Goal: Task Accomplishment & Management: Manage account settings

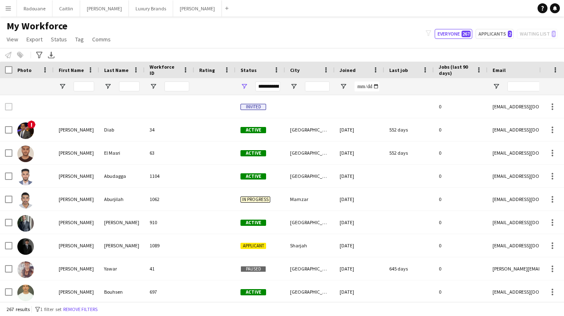
click at [8, 12] on button "Menu" at bounding box center [8, 8] width 17 height 17
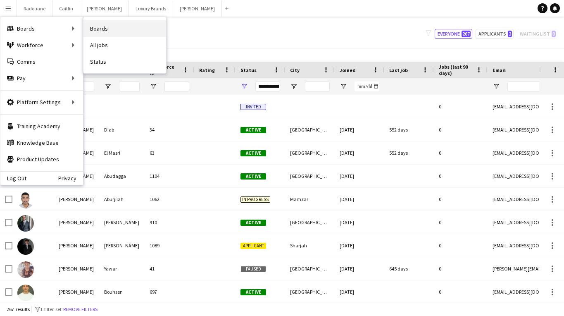
click at [96, 32] on link "Boards" at bounding box center [125, 28] width 83 height 17
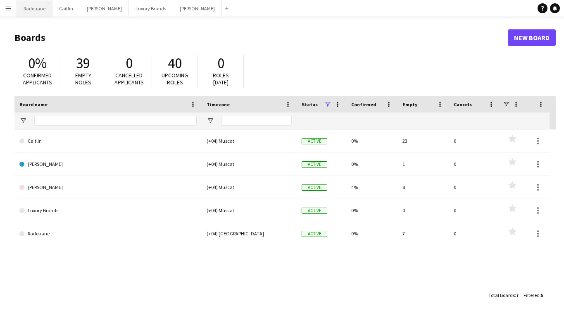
click at [35, 10] on button "Radouane Close" at bounding box center [35, 8] width 36 height 16
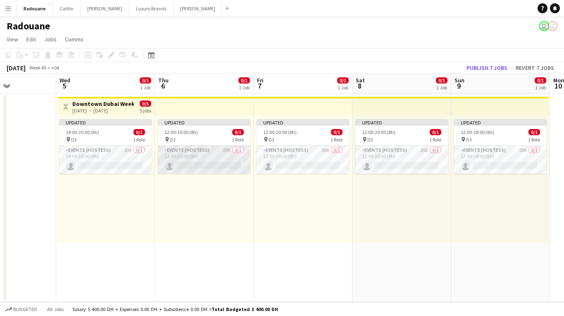
scroll to position [0, 345]
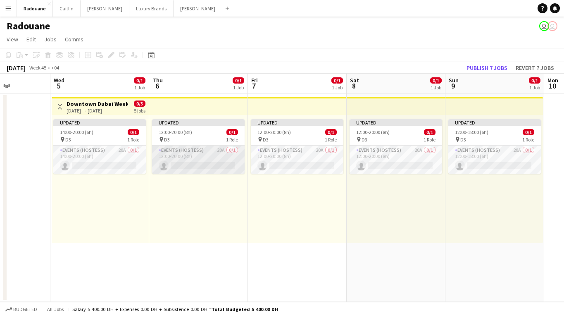
click at [175, 163] on app-card-role "Events (Hostess) 20A 0/1 12:00-20:00 (8h) single-neutral-actions" at bounding box center [198, 160] width 93 height 28
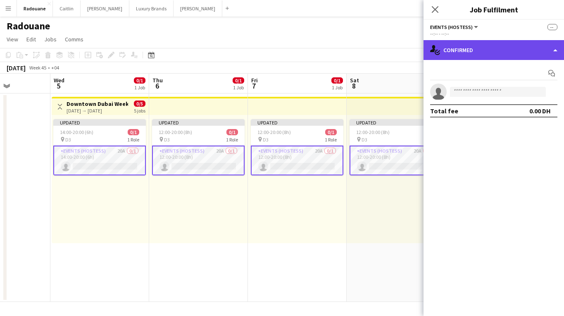
click at [528, 58] on div "single-neutral-actions-check-2 Confirmed" at bounding box center [494, 50] width 141 height 20
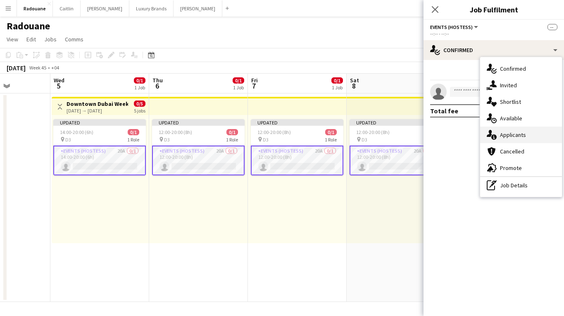
click at [529, 132] on div "single-neutral-actions-information Applicants" at bounding box center [522, 135] width 82 height 17
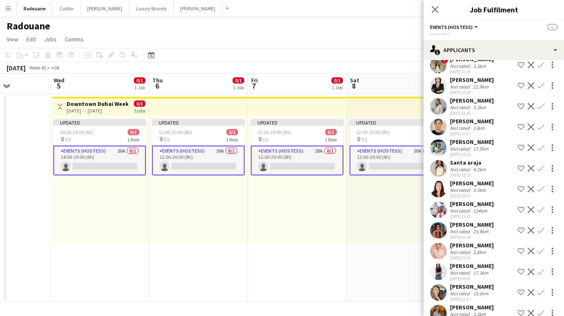
scroll to position [0, 0]
click at [5, 9] on app-icon "Menu" at bounding box center [8, 8] width 7 height 7
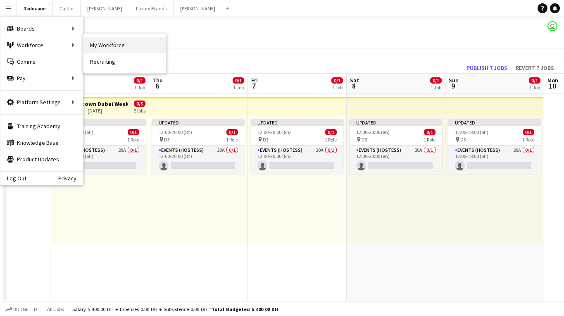
click at [86, 41] on link "My Workforce" at bounding box center [125, 45] width 83 height 17
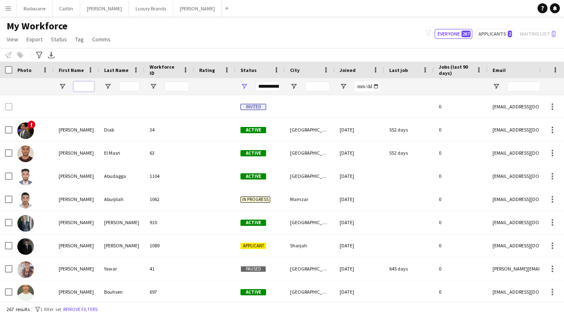
click at [86, 86] on input "First Name Filter Input" at bounding box center [84, 86] width 21 height 10
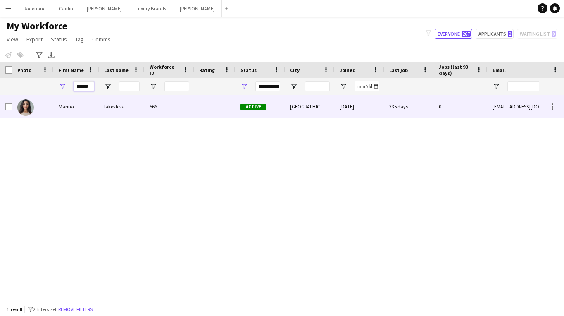
type input "******"
click at [88, 111] on div "Marina" at bounding box center [76, 106] width 45 height 23
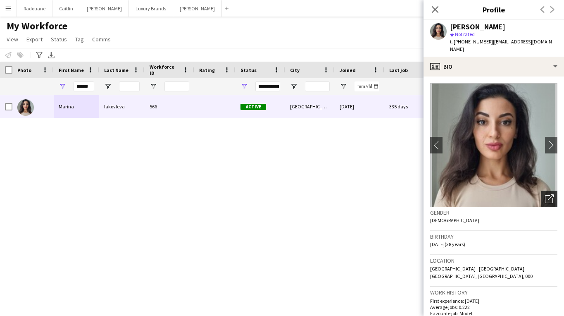
click at [549, 194] on icon "Open photos pop-in" at bounding box center [549, 198] width 9 height 9
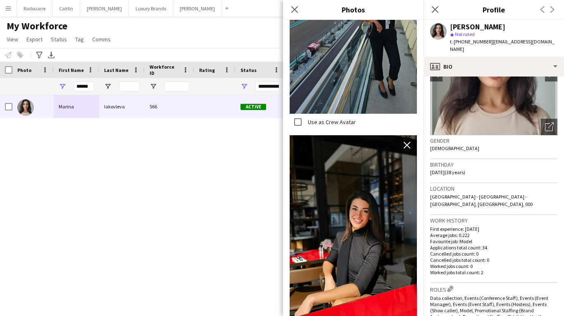
scroll to position [310, 0]
